Goal: Information Seeking & Learning: Learn about a topic

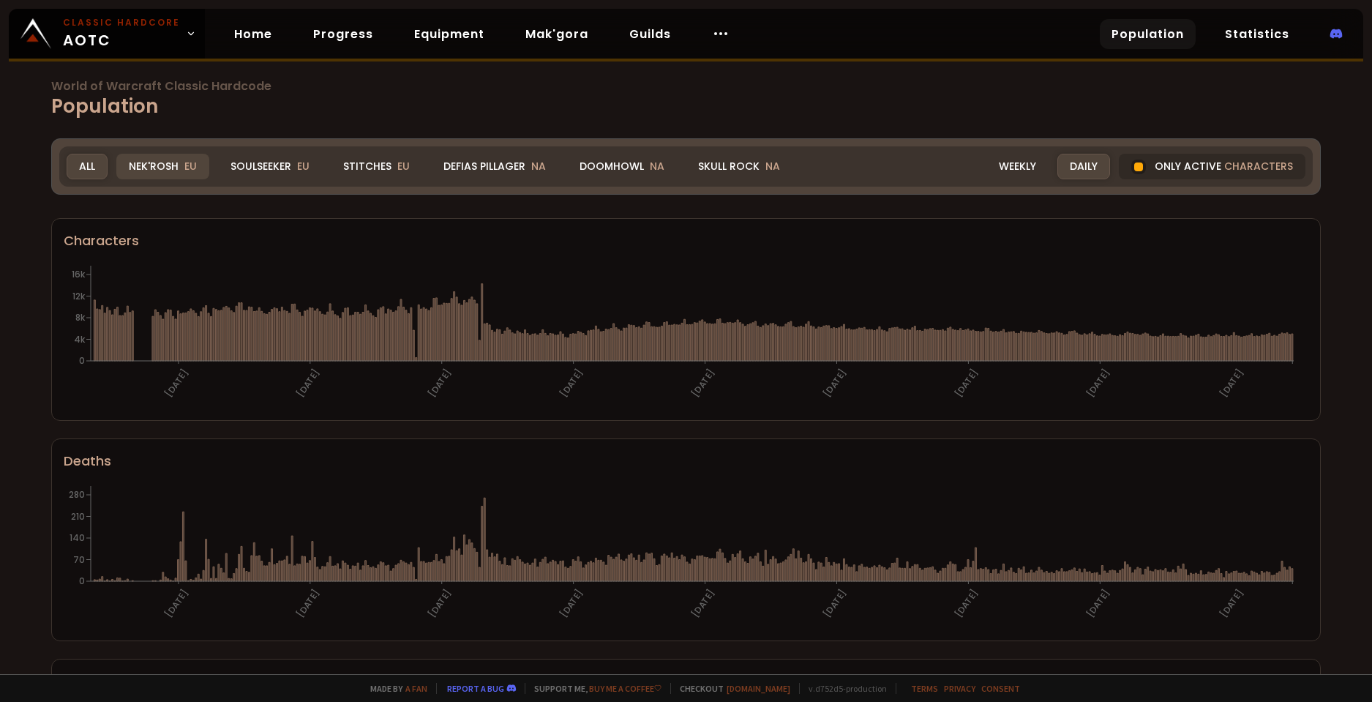
click at [185, 170] on span "EU" at bounding box center [190, 166] width 12 height 15
click at [271, 172] on div "Soulseeker EU" at bounding box center [270, 167] width 104 height 26
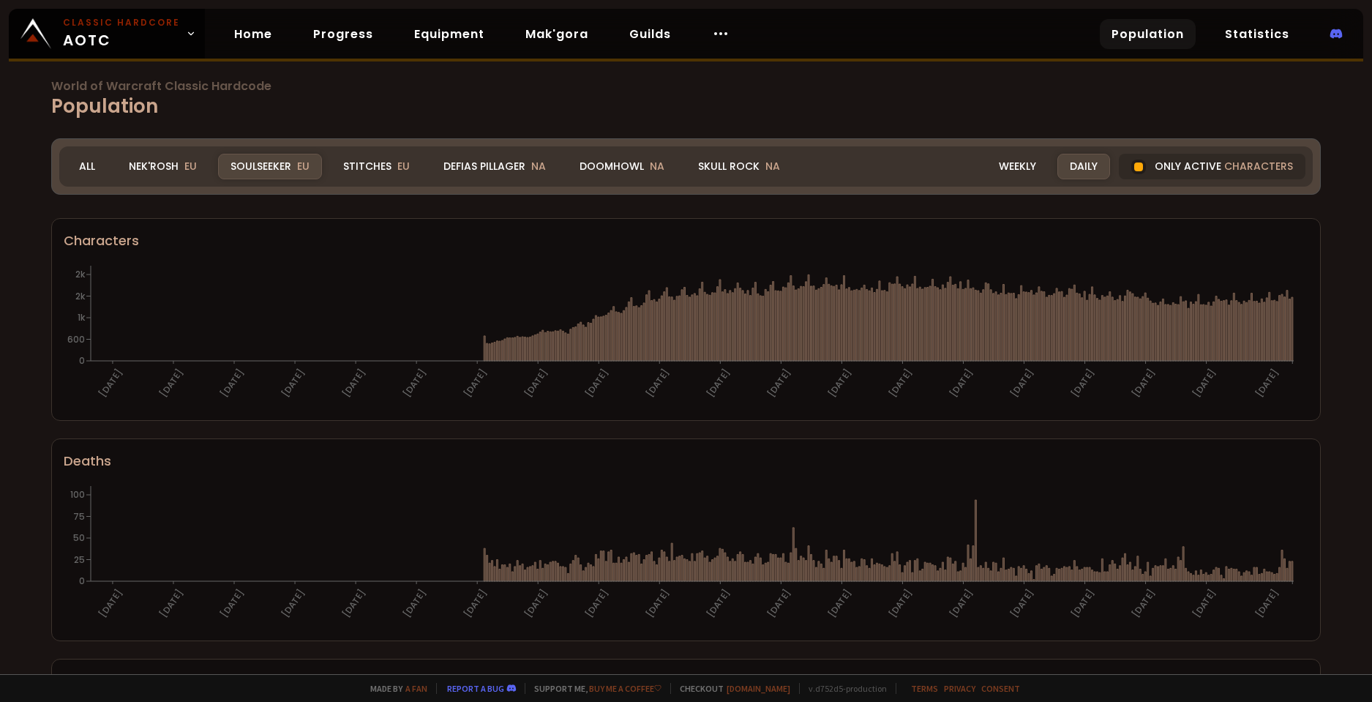
drag, startPoint x: 1138, startPoint y: 164, endPoint x: 1263, endPoint y: 197, distance: 128.7
click at [1138, 164] on div "Only active characters" at bounding box center [1212, 167] width 187 height 26
click at [1133, 169] on div at bounding box center [1138, 166] width 15 height 15
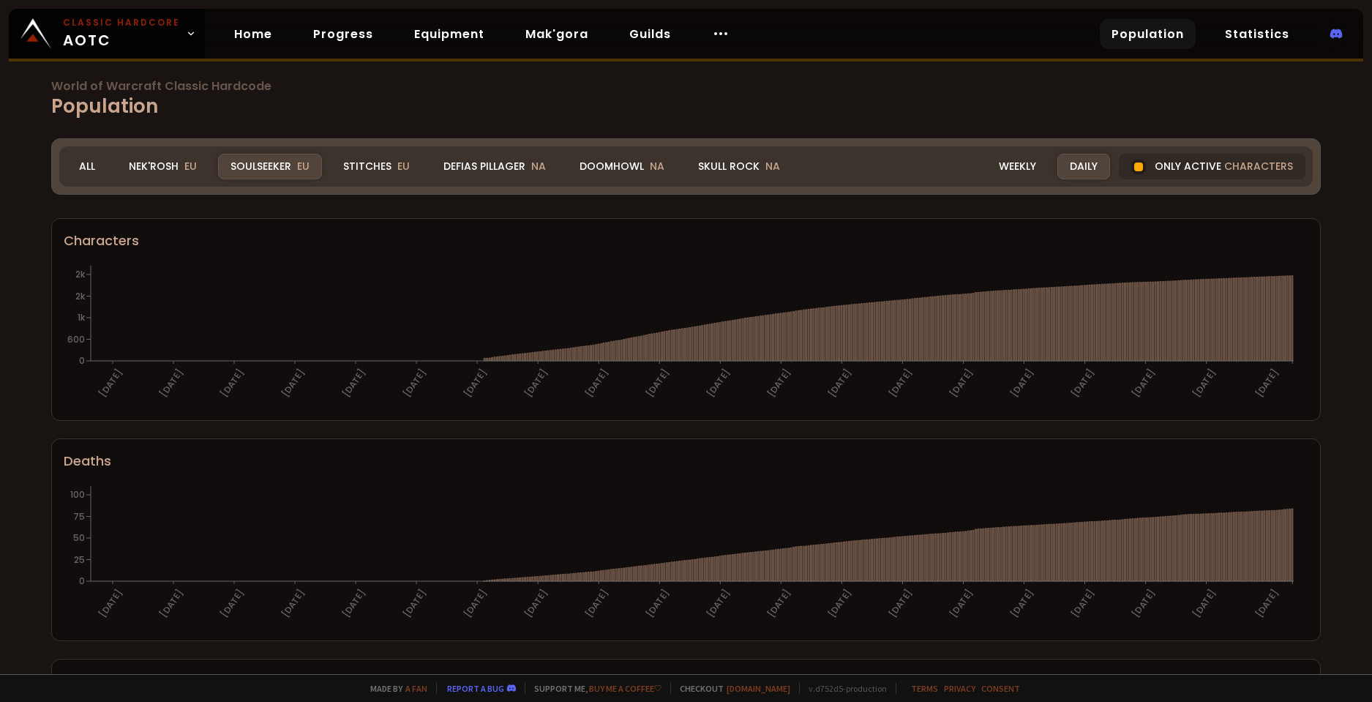
click at [1134, 168] on div at bounding box center [1138, 166] width 9 height 9
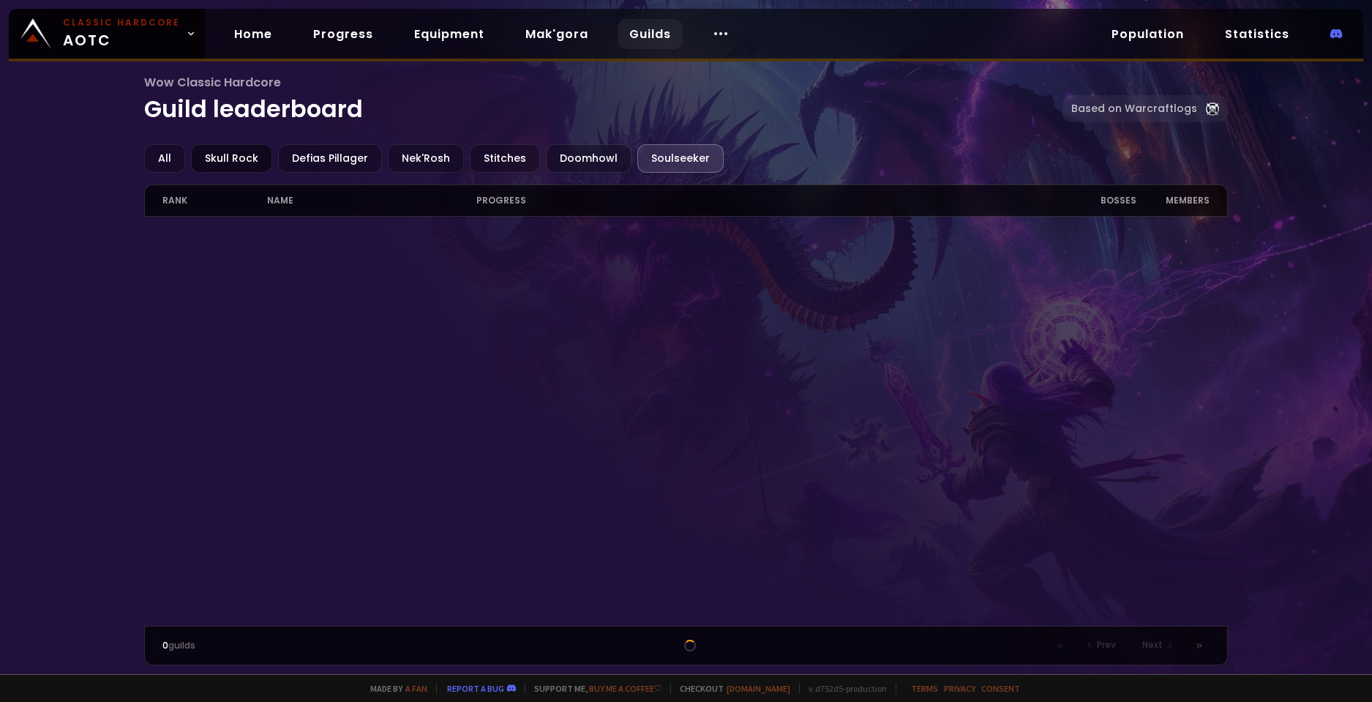
click at [268, 162] on div "Skull Rock" at bounding box center [231, 158] width 81 height 29
click at [291, 159] on div "Defias Pillager" at bounding box center [330, 158] width 104 height 29
click at [404, 157] on div "Nek'Rosh" at bounding box center [426, 158] width 76 height 29
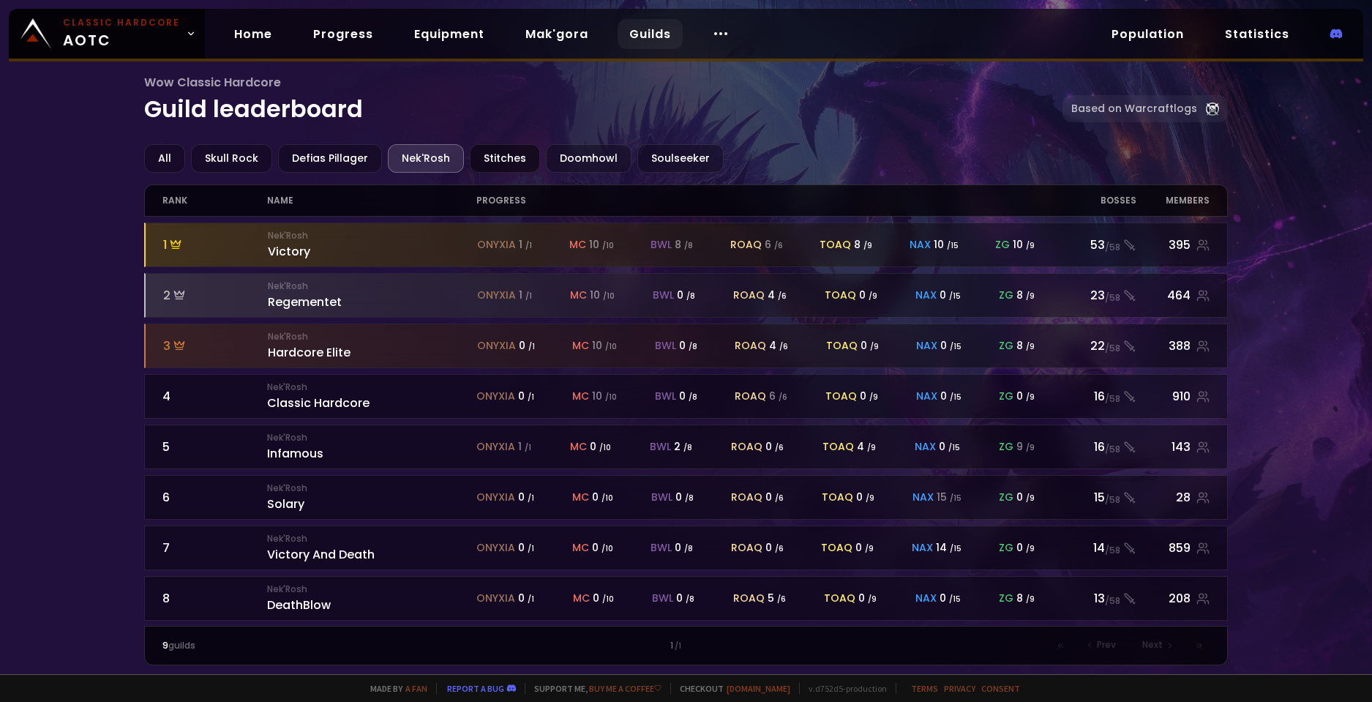
click at [476, 155] on div "Stitches" at bounding box center [505, 158] width 70 height 29
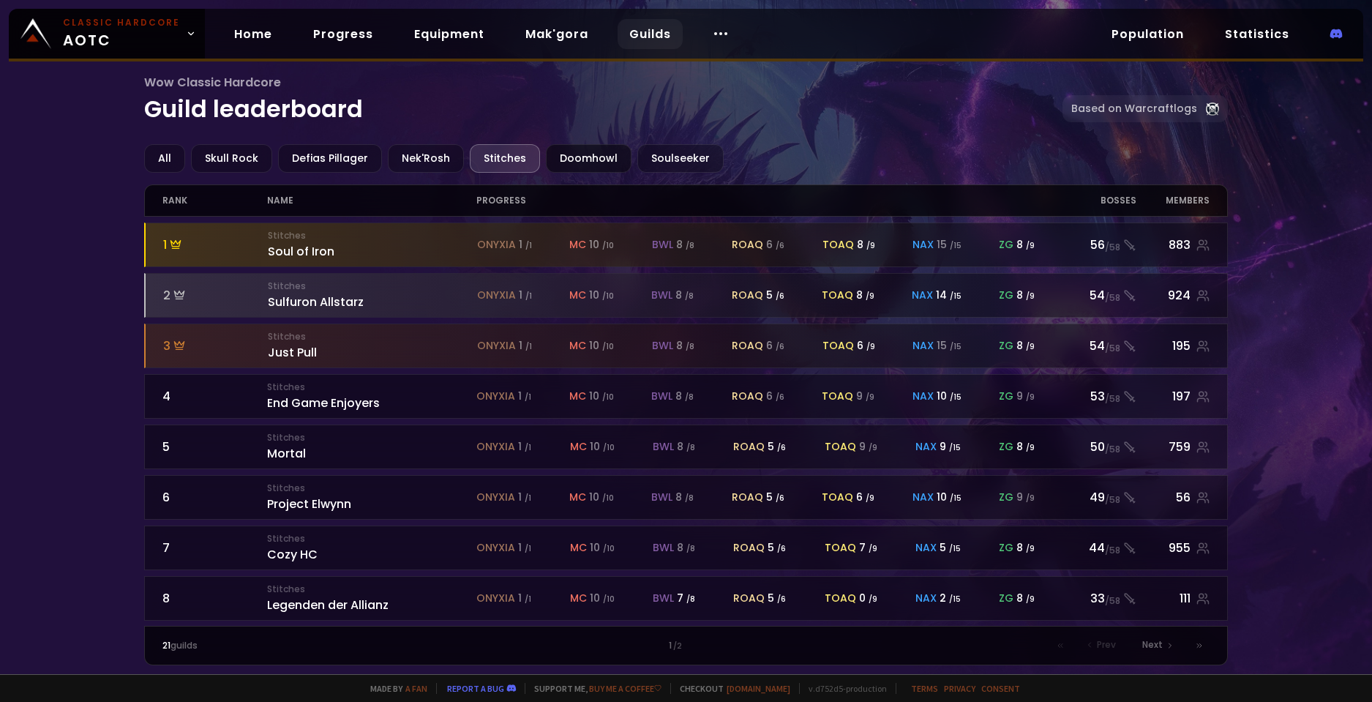
click at [582, 168] on div "Doomhowl" at bounding box center [589, 158] width 86 height 29
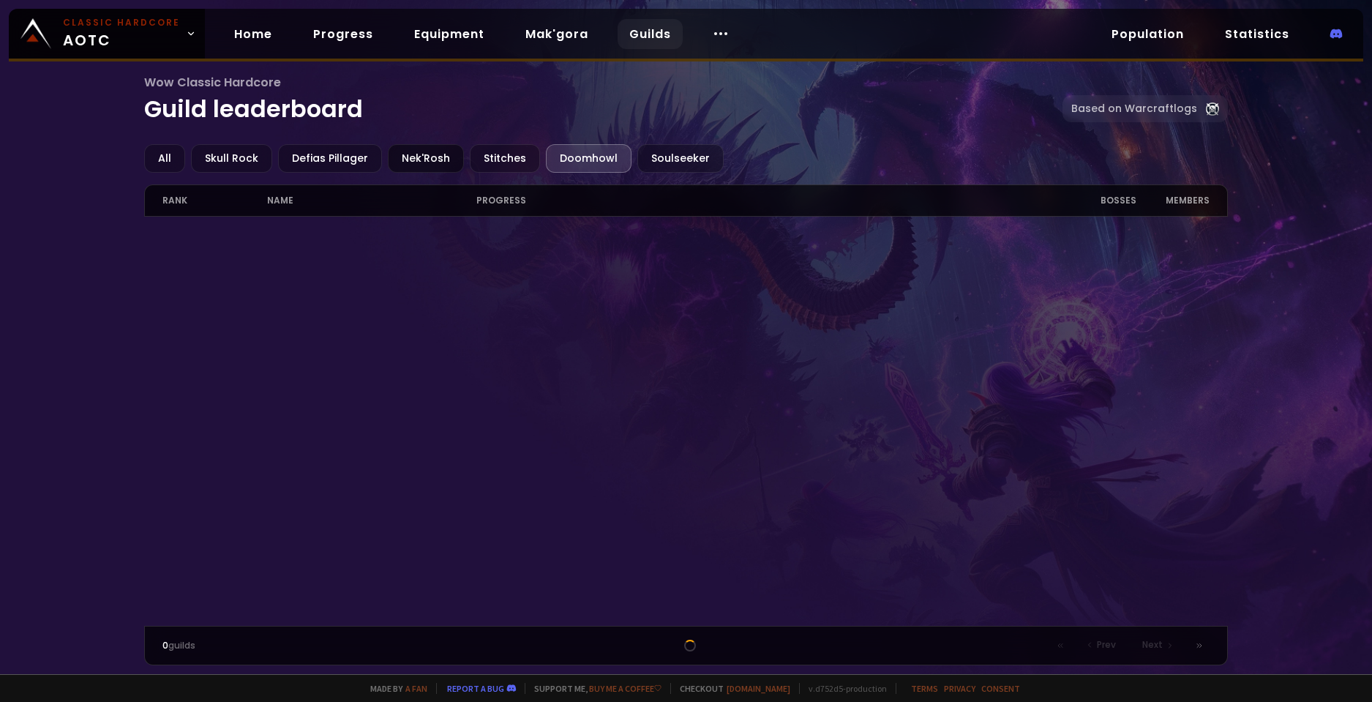
click at [432, 162] on div "Nek'Rosh" at bounding box center [426, 158] width 76 height 29
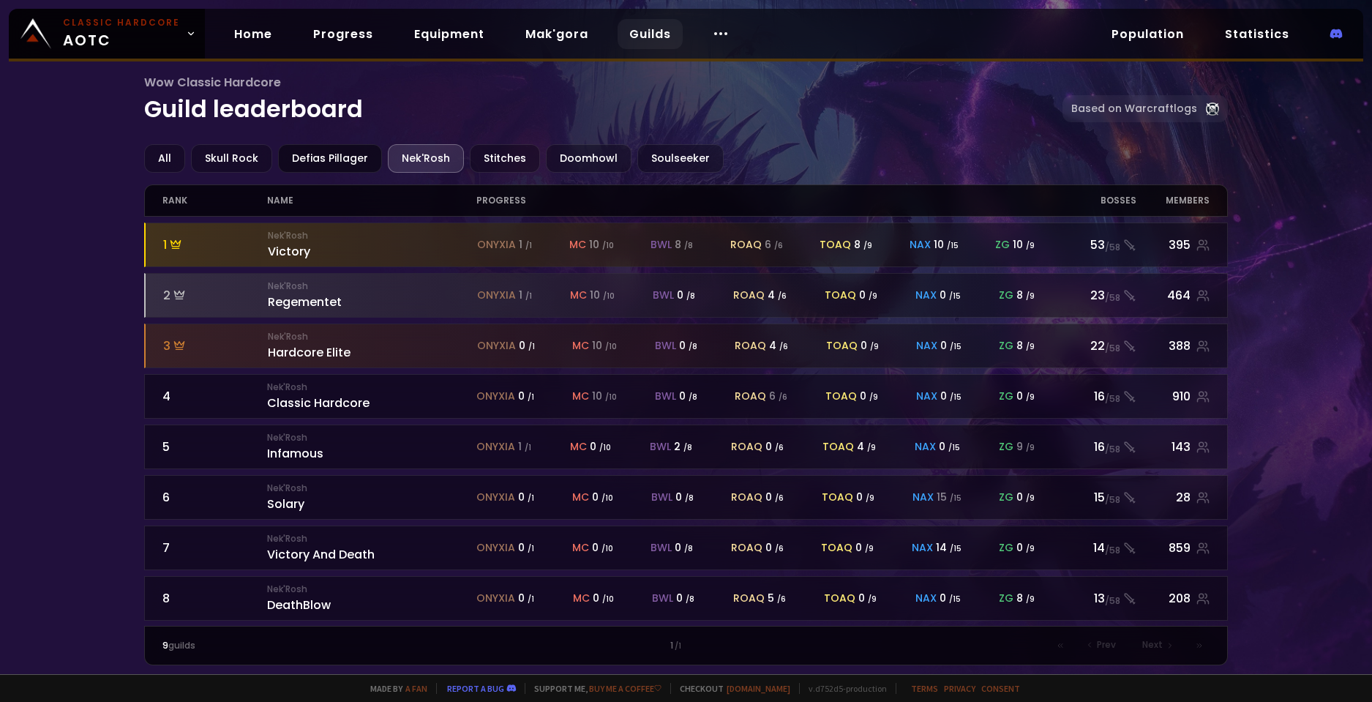
click at [346, 156] on div "Defias Pillager" at bounding box center [330, 158] width 104 height 29
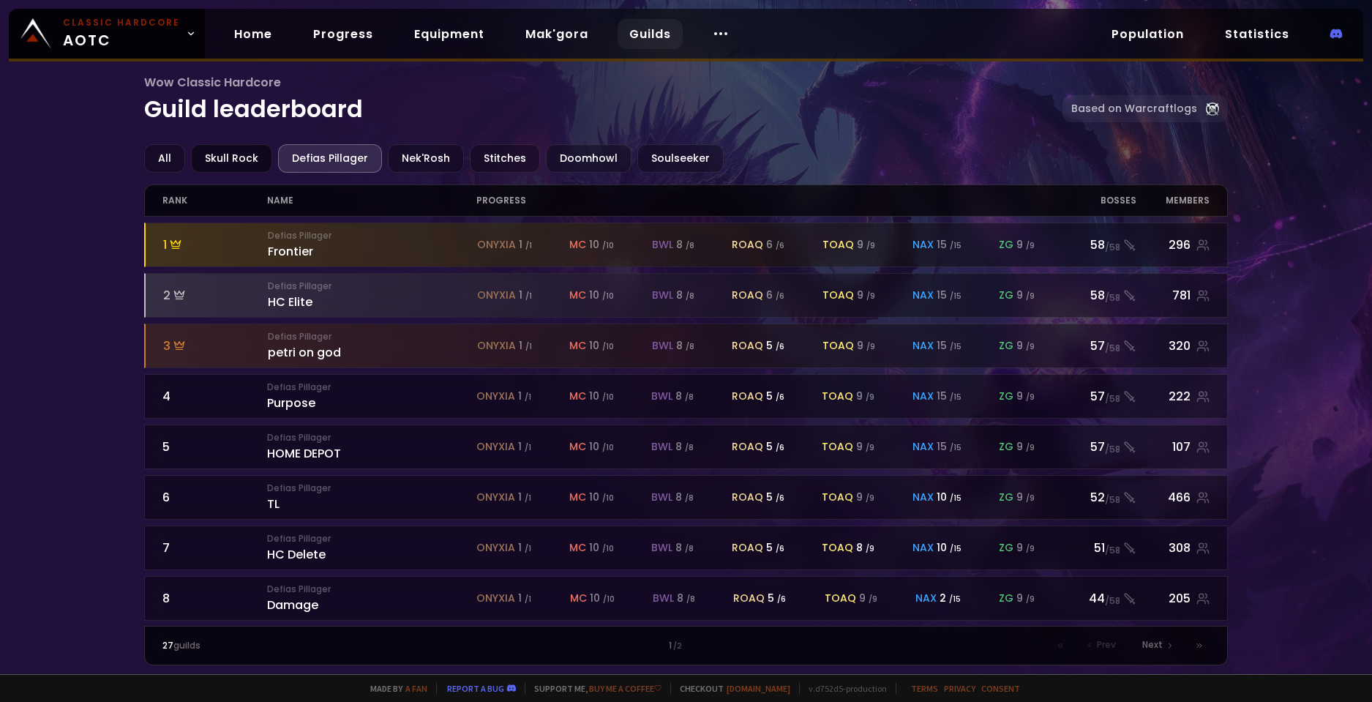
click at [262, 153] on div "Skull Rock" at bounding box center [231, 158] width 81 height 29
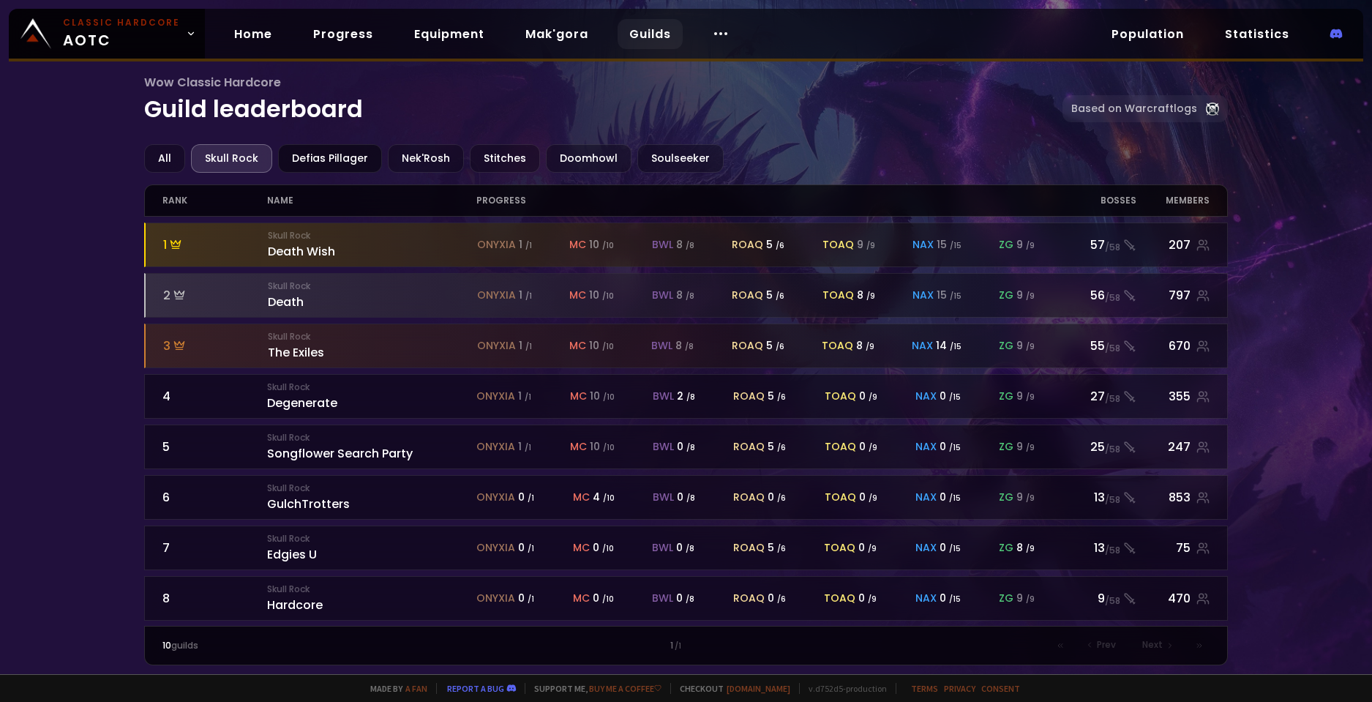
click at [359, 161] on div "Defias Pillager" at bounding box center [330, 158] width 104 height 29
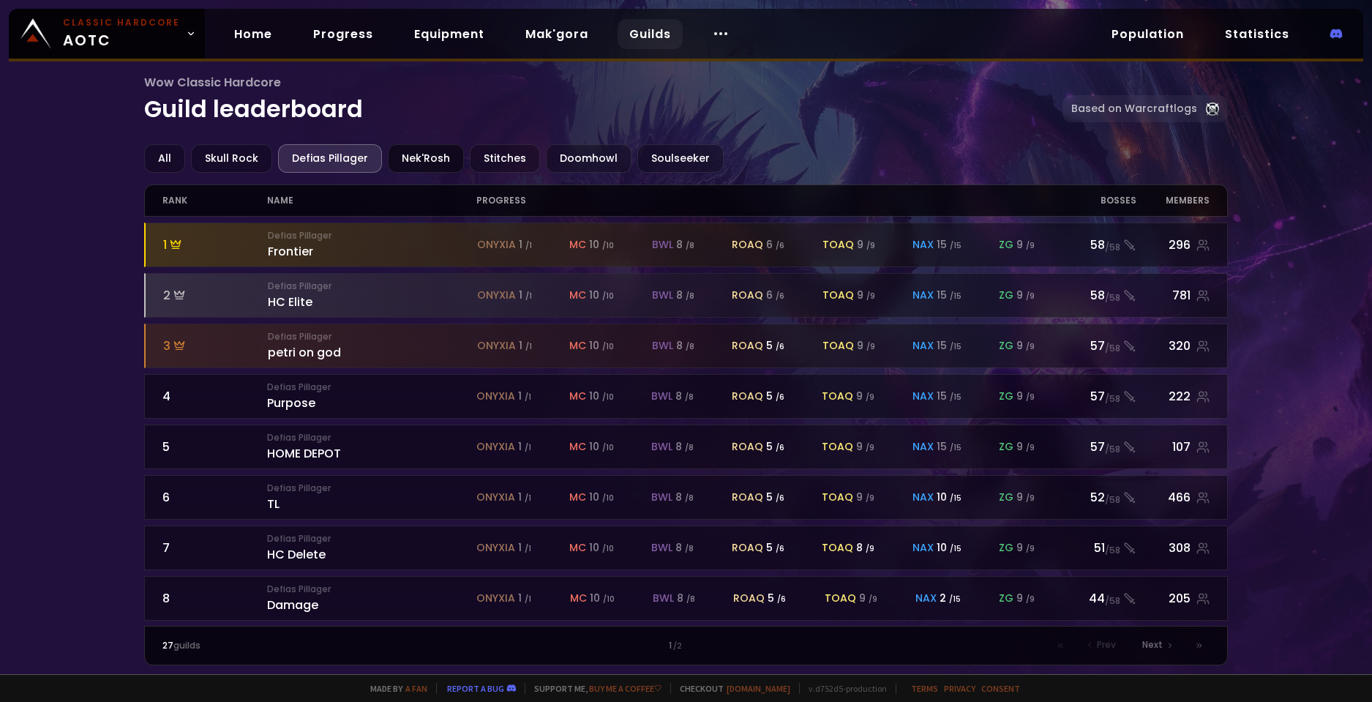
click at [395, 160] on div "Nek'Rosh" at bounding box center [426, 158] width 76 height 29
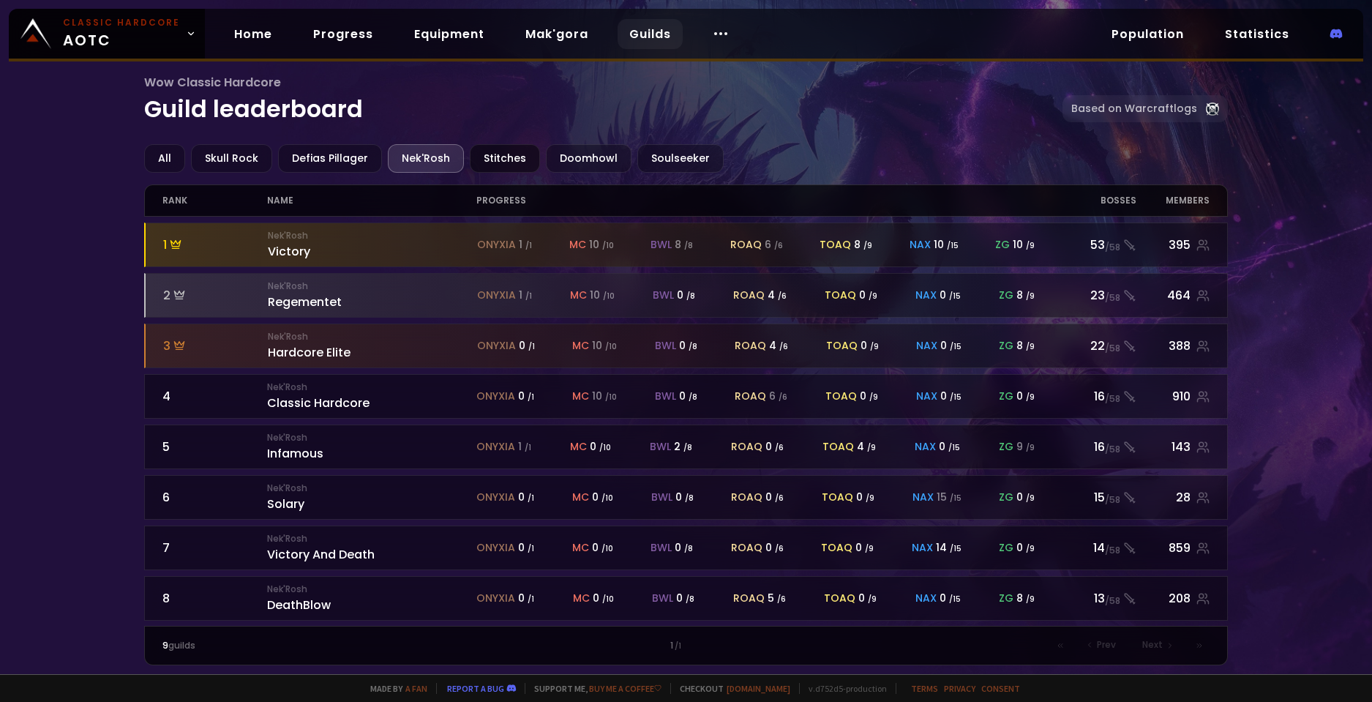
click at [470, 159] on div "Stitches" at bounding box center [505, 158] width 70 height 29
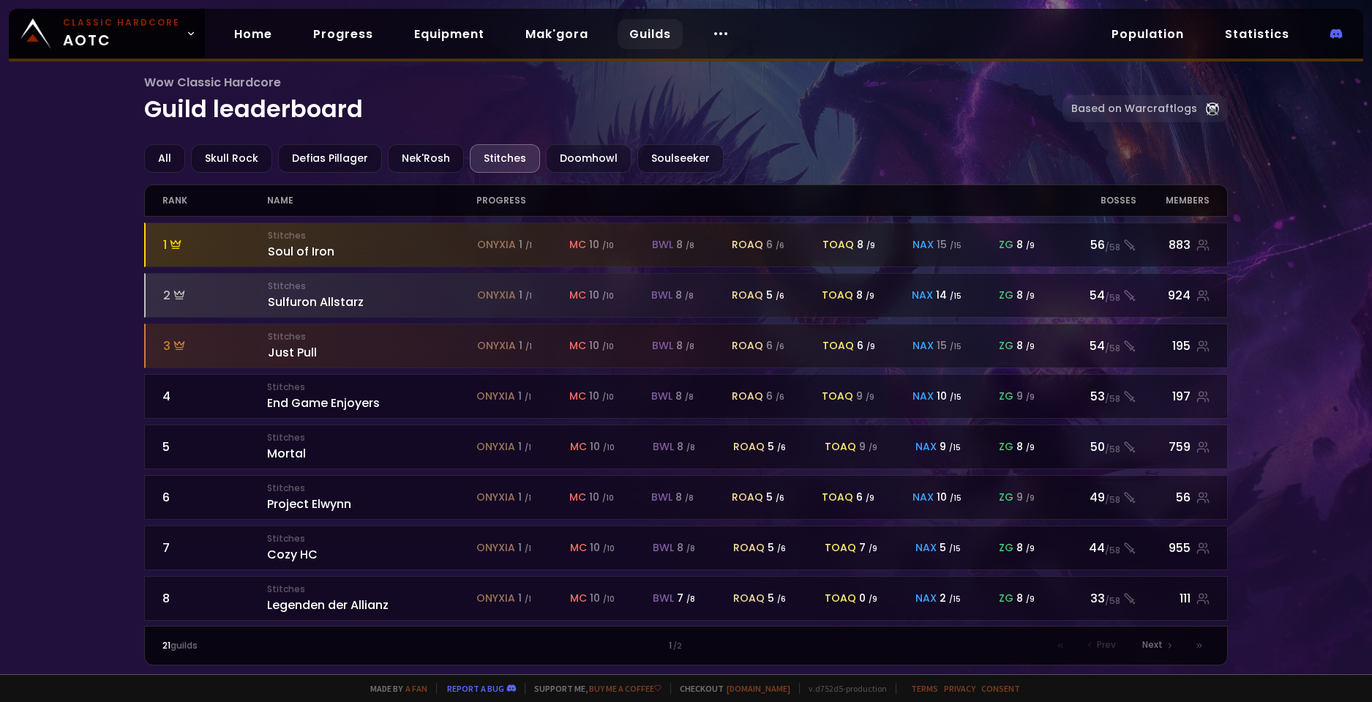
click at [491, 159] on div "Stitches" at bounding box center [505, 158] width 70 height 29
click at [583, 162] on div "Doomhowl" at bounding box center [589, 158] width 86 height 29
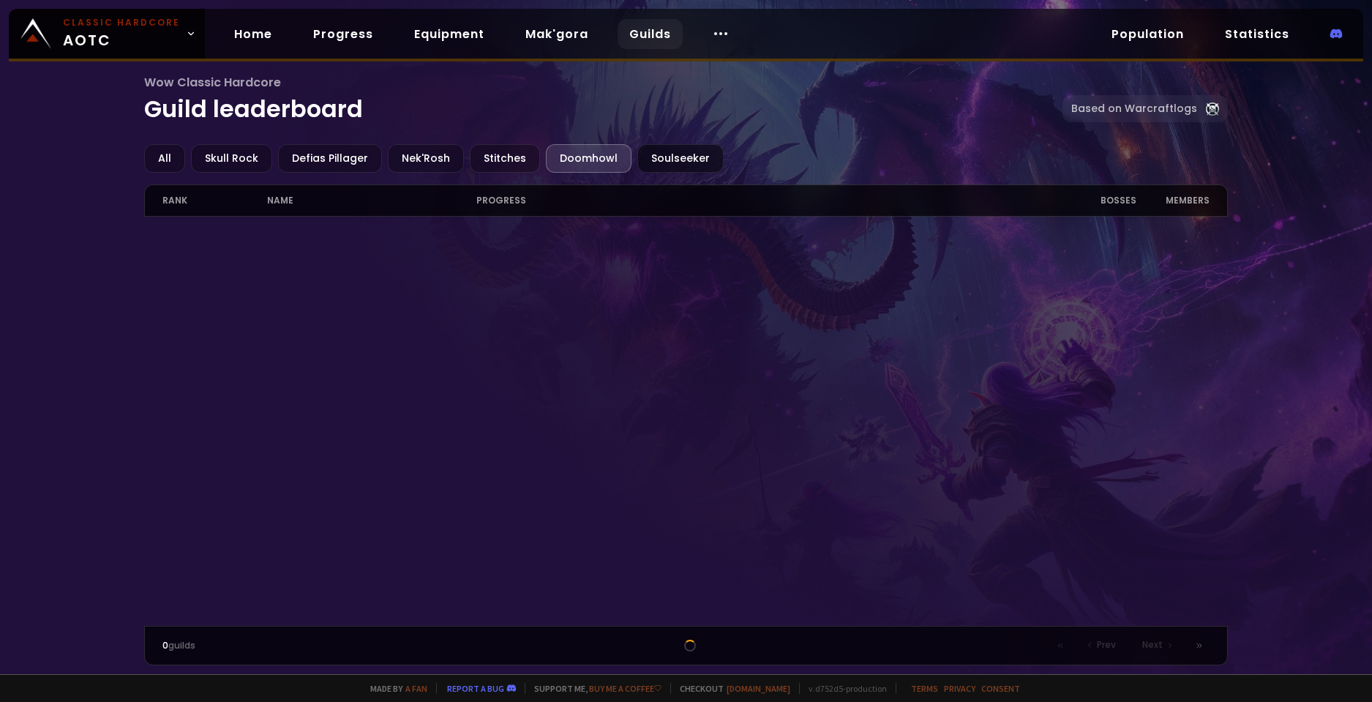
click at [690, 168] on div "Soulseeker" at bounding box center [680, 158] width 86 height 29
drag, startPoint x: 1130, startPoint y: 206, endPoint x: 1116, endPoint y: 108, distance: 98.9
click at [1130, 206] on div "Bosses" at bounding box center [1093, 200] width 83 height 31
click at [1152, 116] on link "Based on Warcraftlogs" at bounding box center [1144, 108] width 165 height 27
click at [513, 162] on div "Stitches" at bounding box center [505, 158] width 70 height 29
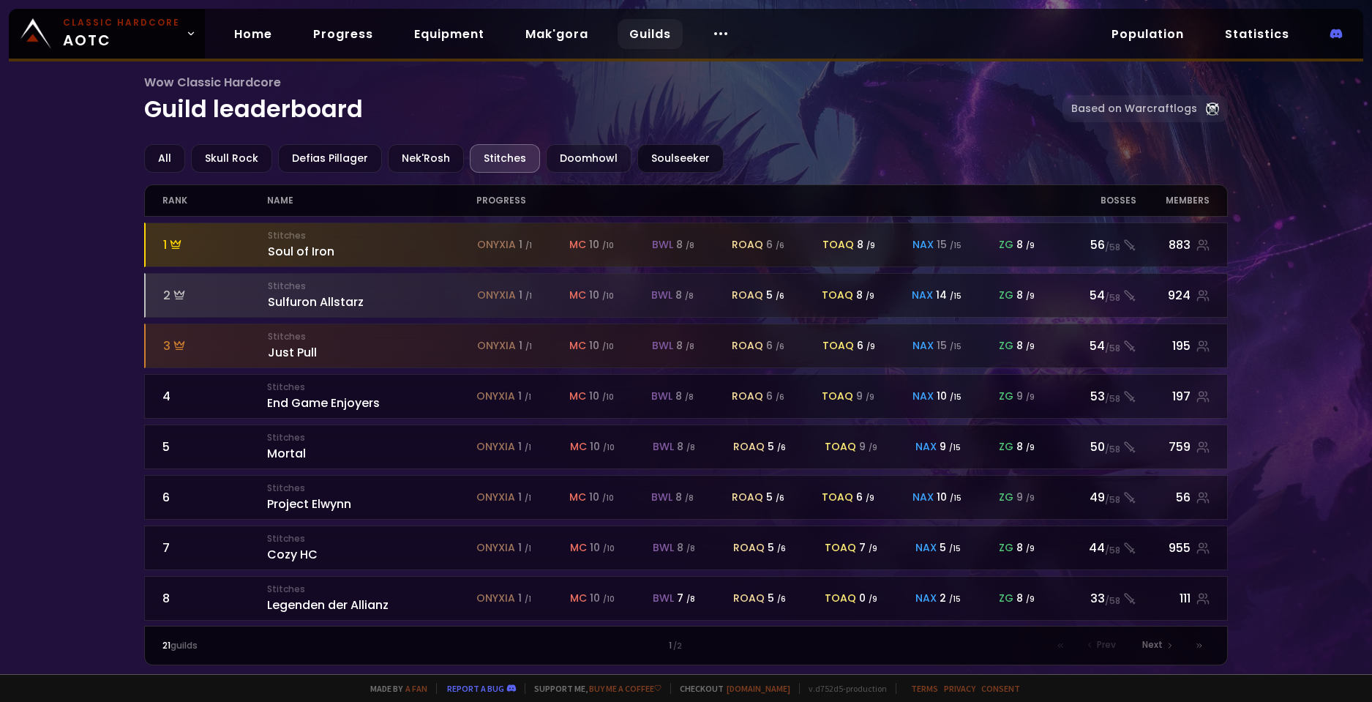
click at [640, 149] on div "Soulseeker" at bounding box center [680, 158] width 86 height 29
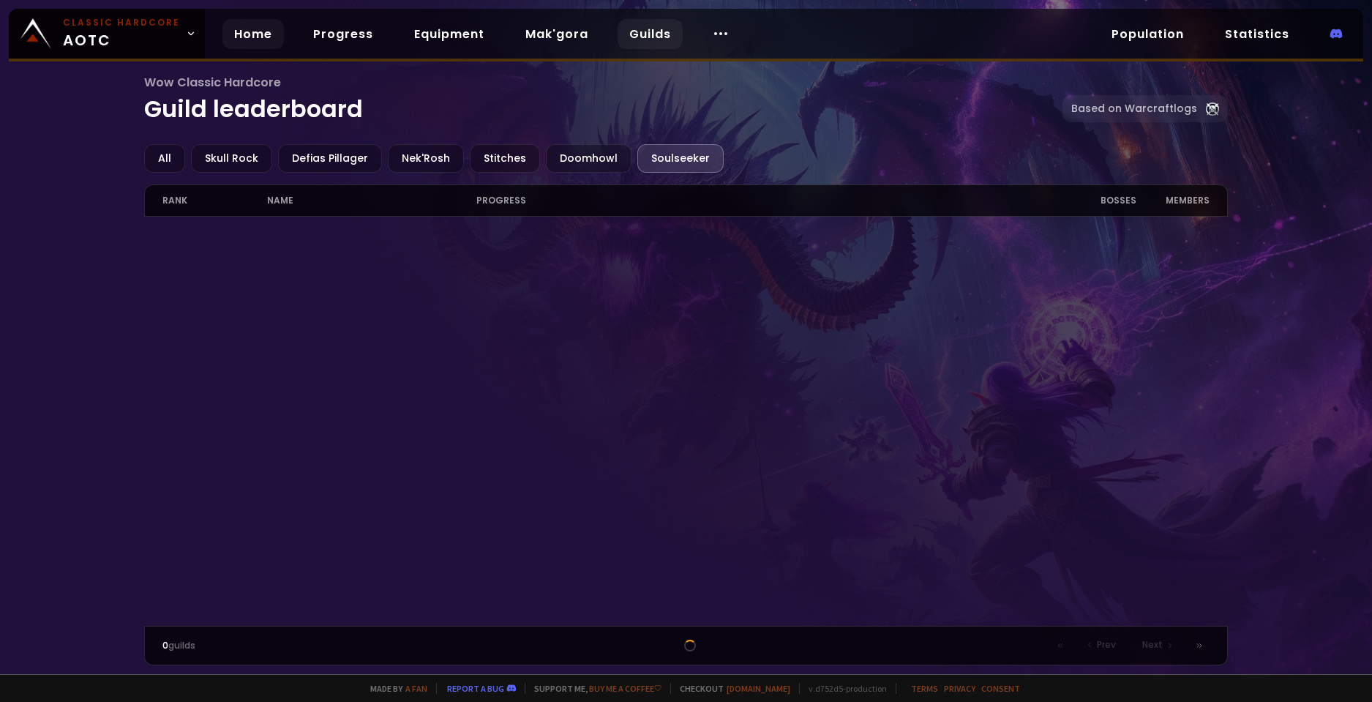
click at [233, 40] on link "Home" at bounding box center [252, 34] width 61 height 30
